Goal: Task Accomplishment & Management: Manage account settings

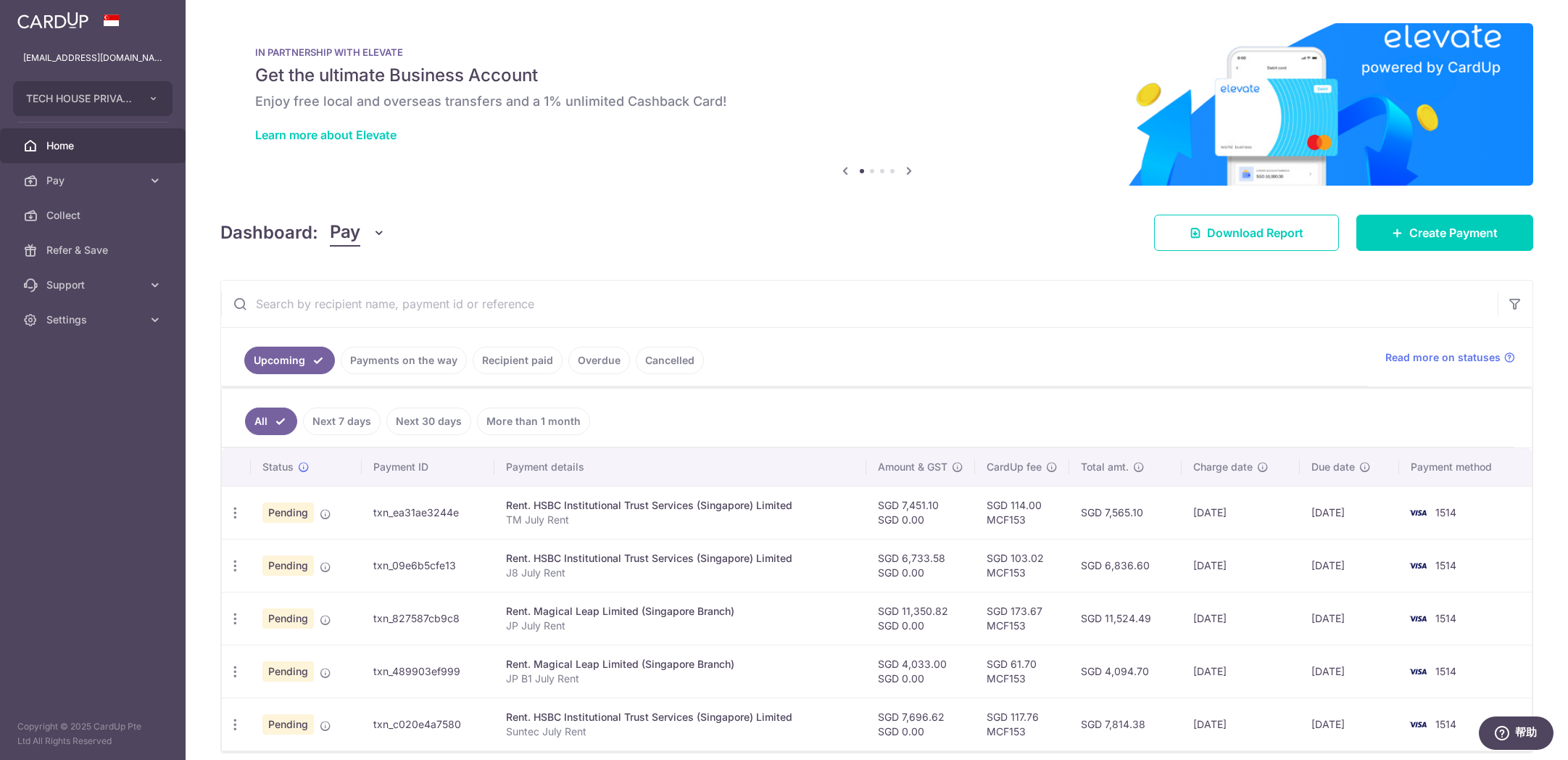
scroll to position [44, 0]
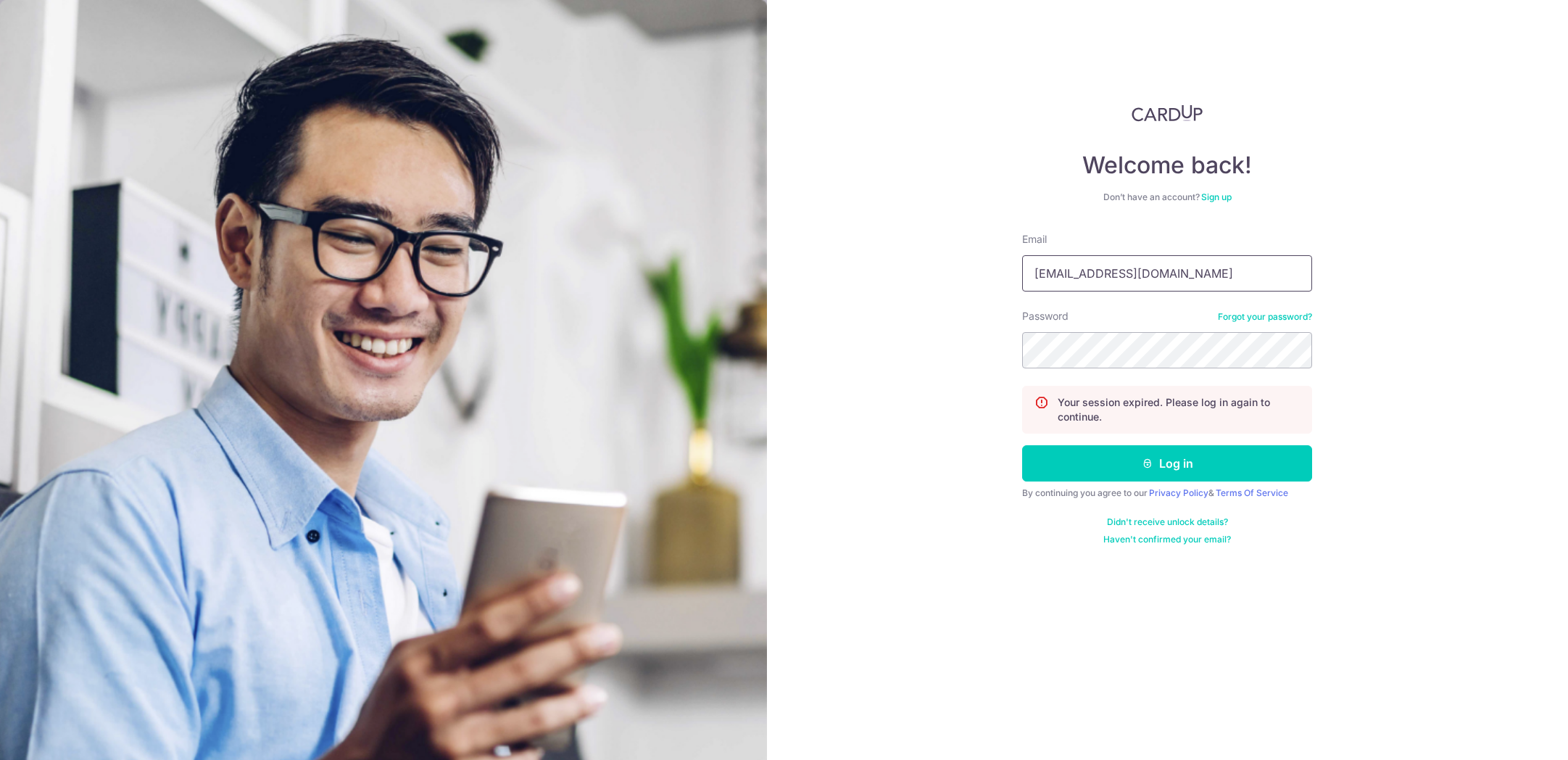
click at [1191, 275] on input "xingxiao1979@hotmail.com" at bounding box center [1167, 273] width 290 height 37
type input "[PERSON_NAME][EMAIL_ADDRESS][DOMAIN_NAME]"
drag, startPoint x: 1128, startPoint y: 472, endPoint x: 1118, endPoint y: 470, distance: 10.2
click at [1128, 472] on button "Log in" at bounding box center [1167, 464] width 290 height 37
